Goal: Information Seeking & Learning: Learn about a topic

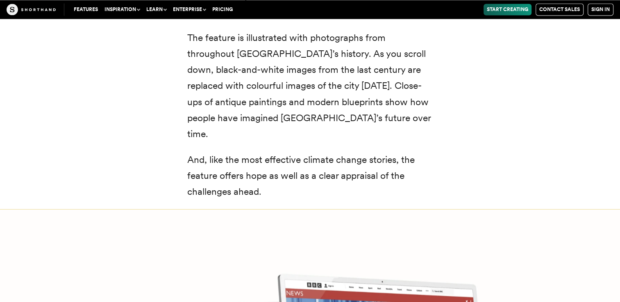
scroll to position [10508, 0]
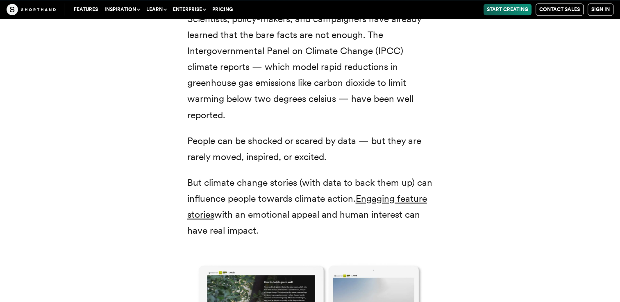
scroll to position [1106, 0]
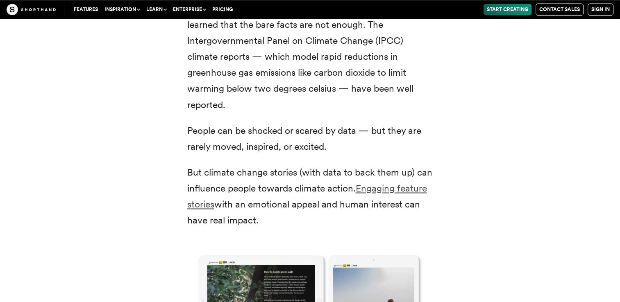
click at [388, 191] on link "Engaging feature stories" at bounding box center [307, 196] width 240 height 27
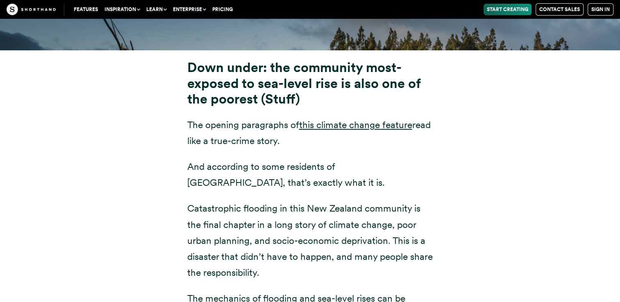
scroll to position [3032, 0]
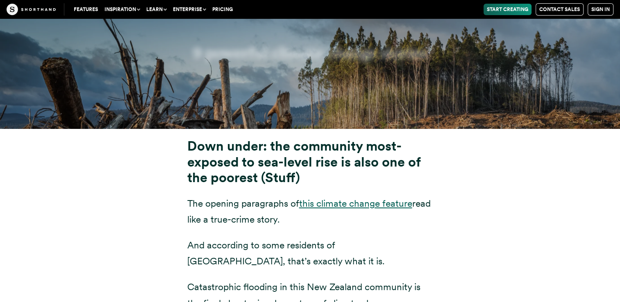
click at [313, 198] on link "this climate change feature" at bounding box center [355, 203] width 113 height 11
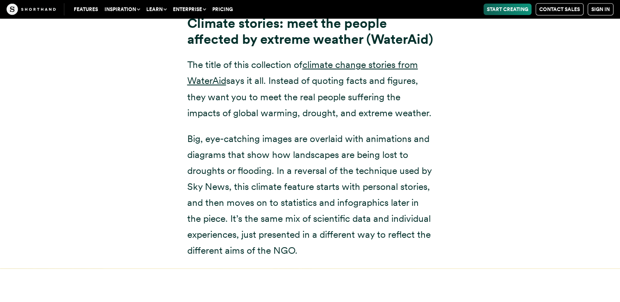
scroll to position [4958, 0]
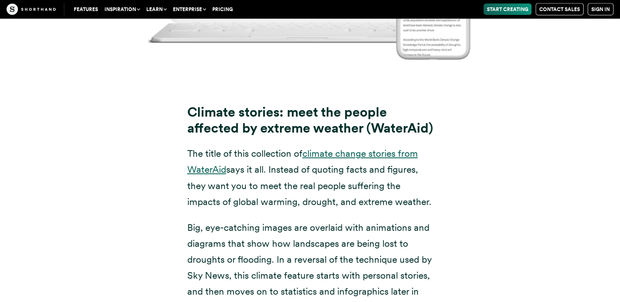
click at [339, 157] on link "climate change stories from WaterAid" at bounding box center [302, 161] width 231 height 27
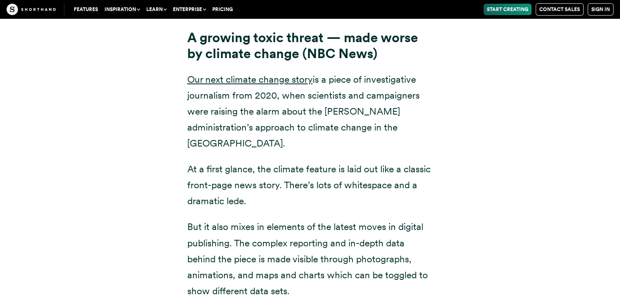
scroll to position [5860, 0]
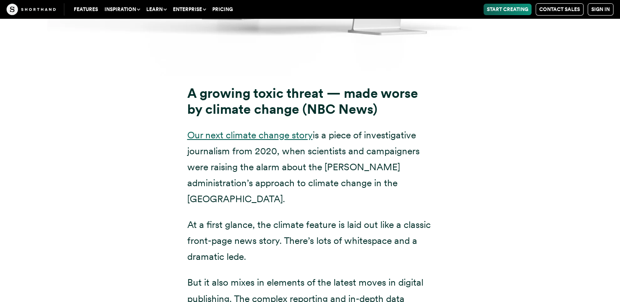
click at [236, 136] on link "Our next climate change story" at bounding box center [249, 134] width 125 height 11
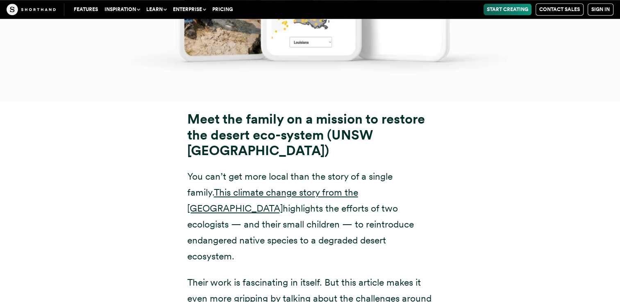
scroll to position [6802, 0]
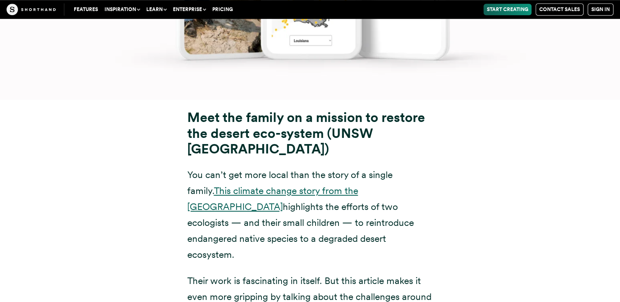
click at [197, 185] on link "This climate change story from the [GEOGRAPHIC_DATA]" at bounding box center [272, 198] width 171 height 27
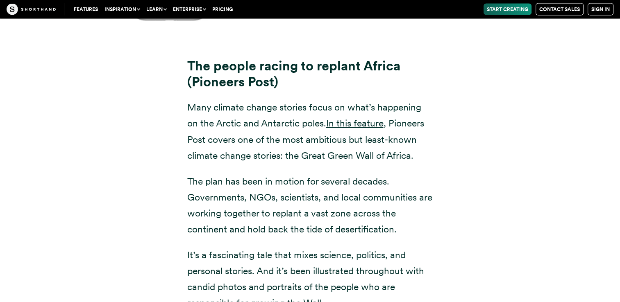
scroll to position [7786, 0]
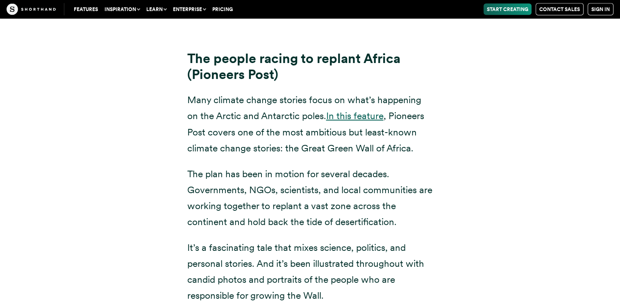
click at [361, 110] on link "In this feature" at bounding box center [354, 115] width 57 height 11
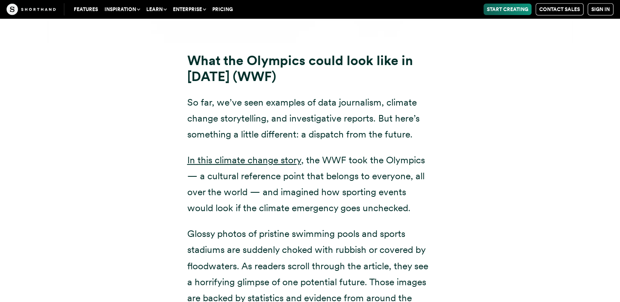
scroll to position [8687, 0]
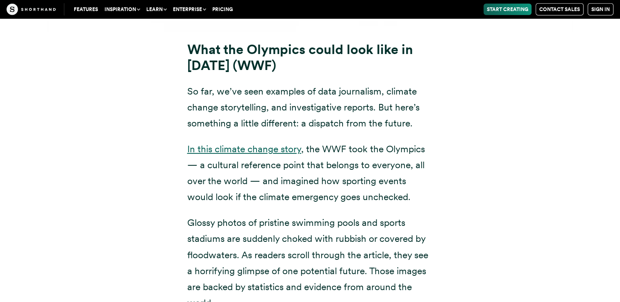
click at [211, 143] on link "In this climate change story" at bounding box center [244, 148] width 114 height 11
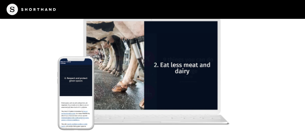
scroll to position [6677, 0]
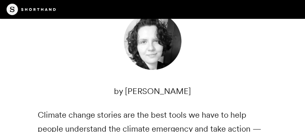
scroll to position [287, 0]
